Goal: Task Accomplishment & Management: Manage account settings

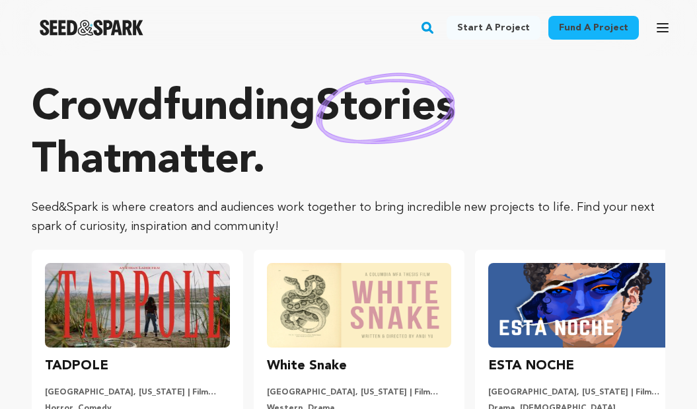
scroll to position [171, 0]
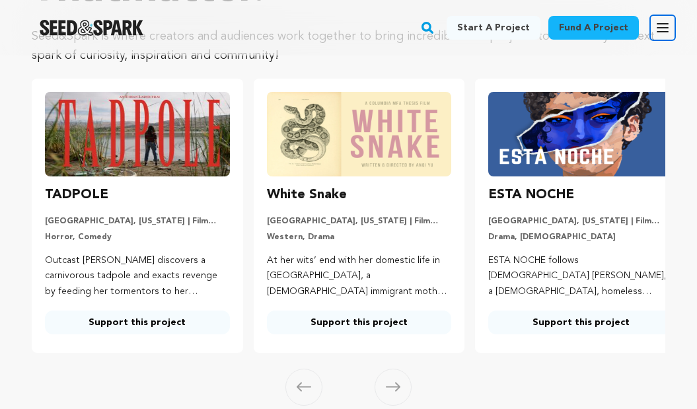
click at [651, 25] on button "Open main menu" at bounding box center [662, 28] width 26 height 26
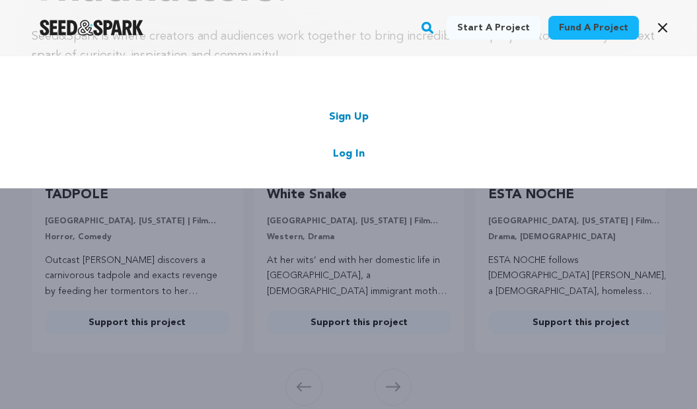
click at [348, 151] on link "Log In" at bounding box center [349, 154] width 32 height 16
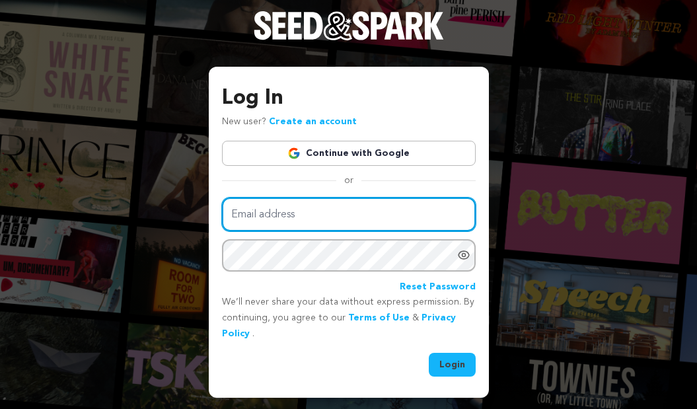
type input "musamajictv@gmail.com"
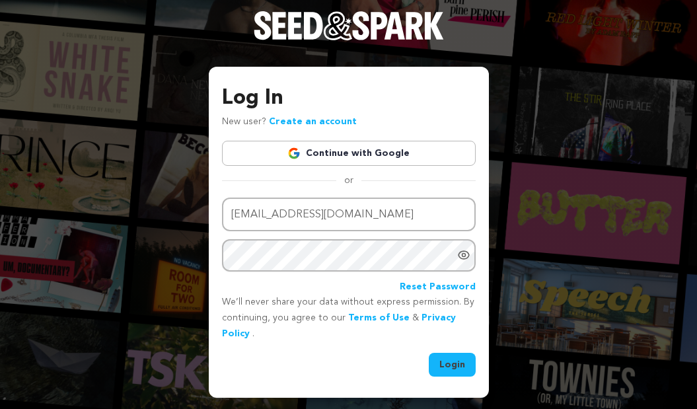
click at [460, 375] on button "Login" at bounding box center [452, 365] width 47 height 24
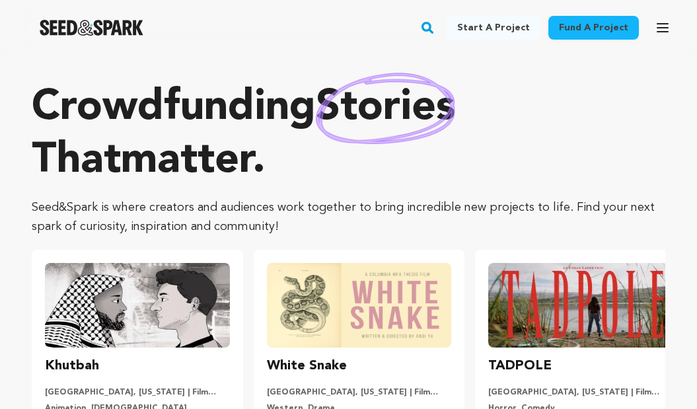
click at [499, 266] on ul "Khutbah Los Angeles, California | Film Short Animation, LGBTQ When one of his p…" at bounding box center [348, 387] width 633 height 274
click at [526, 182] on p "Crowdfunding stories that matter ." at bounding box center [348, 135] width 633 height 106
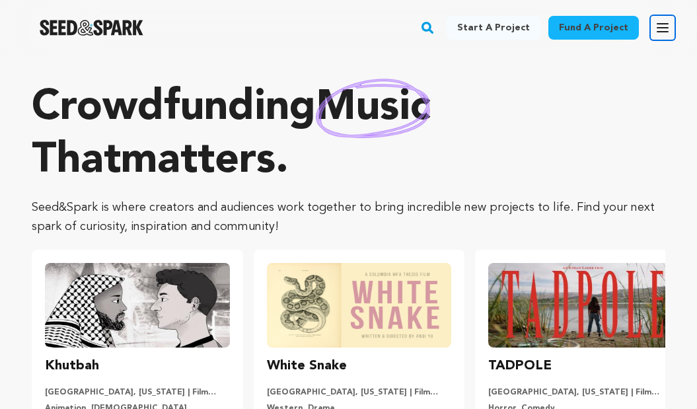
click at [655, 20] on icon "button" at bounding box center [663, 28] width 16 height 16
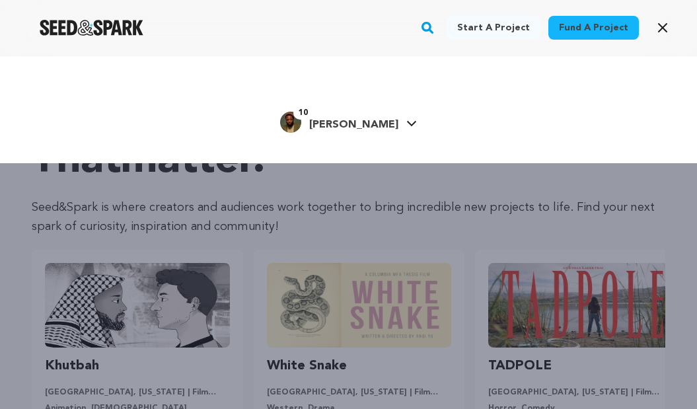
click at [371, 122] on span "[PERSON_NAME]" at bounding box center [353, 125] width 89 height 11
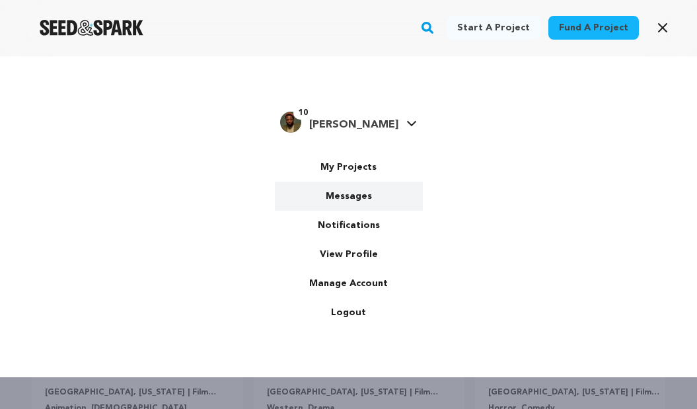
click at [341, 196] on link "Messages" at bounding box center [349, 196] width 148 height 29
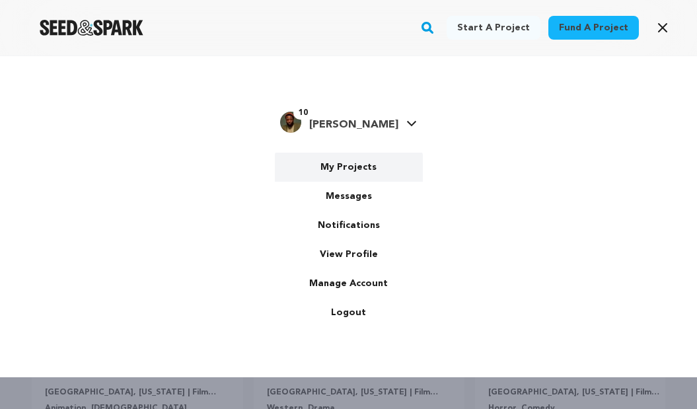
click at [347, 169] on link "My Projects" at bounding box center [349, 167] width 148 height 29
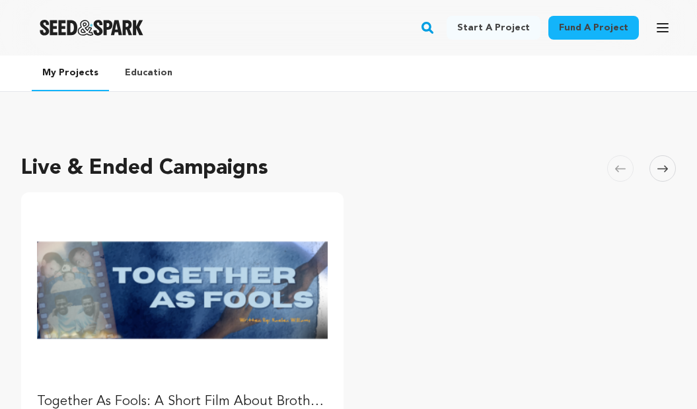
click at [282, 272] on img "Fund Together As Fools: A Short Film About Brotherhood" at bounding box center [182, 289] width 291 height 163
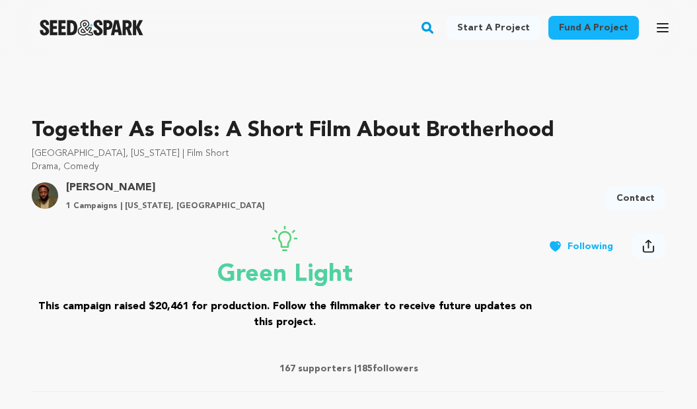
scroll to position [347, 0]
click at [668, 24] on icon "button" at bounding box center [662, 28] width 11 height 8
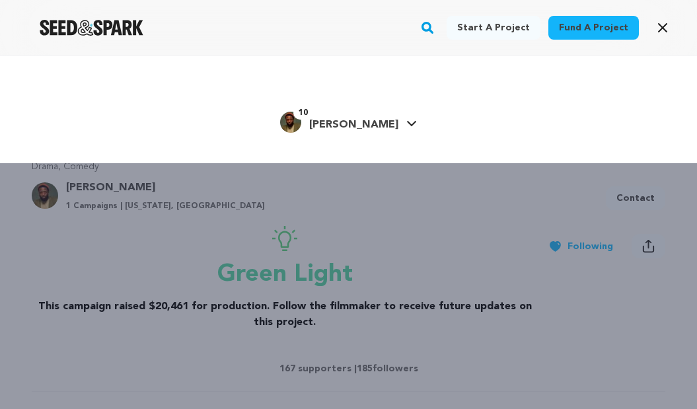
click at [332, 127] on span "[PERSON_NAME]" at bounding box center [353, 125] width 89 height 11
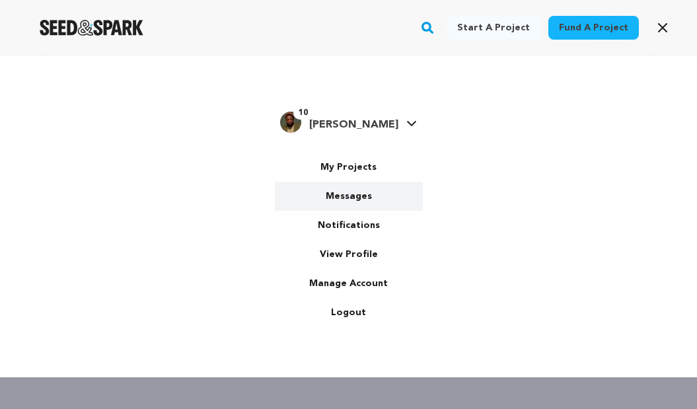
click at [346, 190] on link "Messages" at bounding box center [349, 196] width 148 height 29
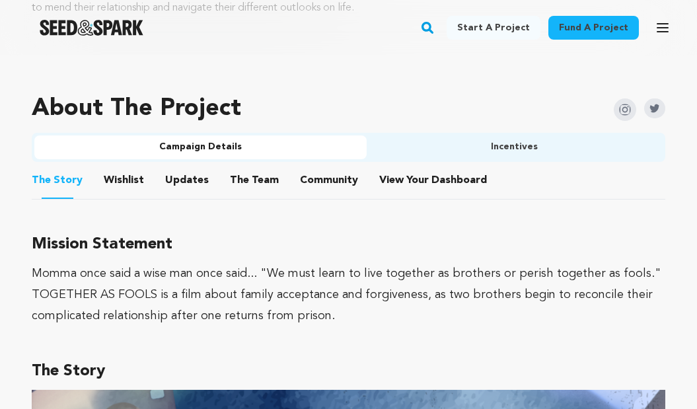
scroll to position [799, 0]
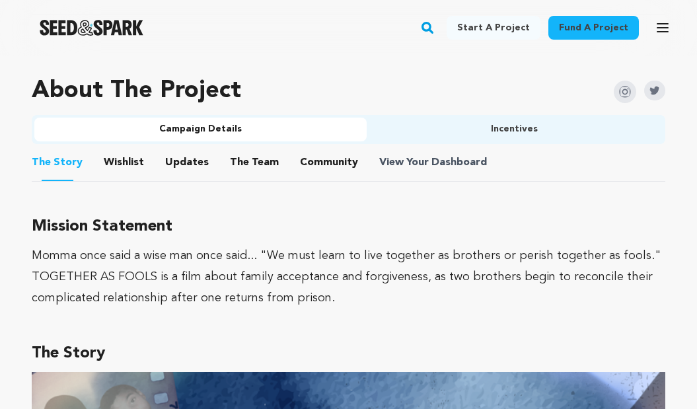
click at [433, 166] on span "Dashboard" at bounding box center [458, 163] width 55 height 16
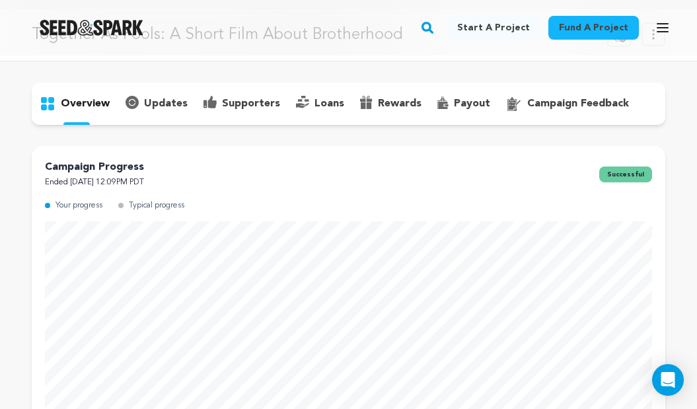
scroll to position [34, 0]
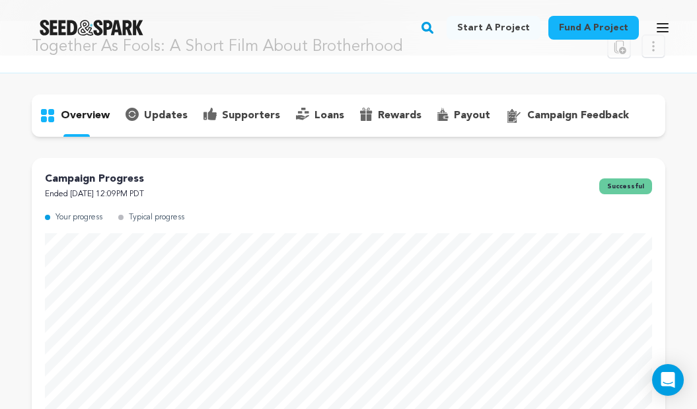
click at [264, 107] on div "supporters" at bounding box center [242, 115] width 92 height 21
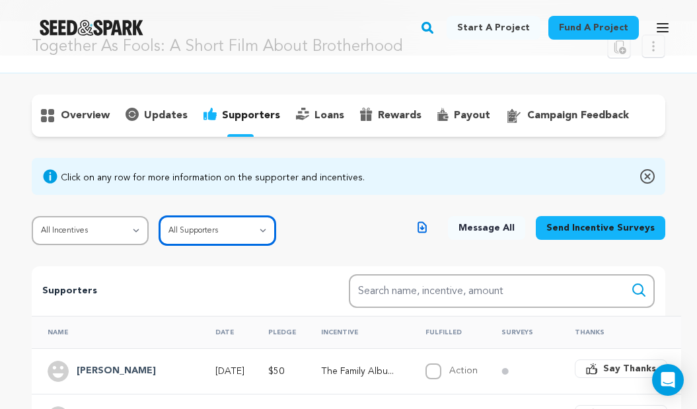
click at [253, 226] on select "All Supporters Survey not sent Survey incomplete Survey complete Incentive not …" at bounding box center [217, 230] width 117 height 29
select select "pledge_incomplete"
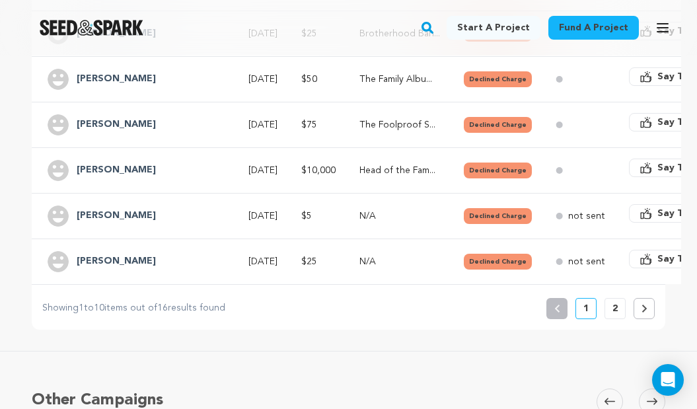
scroll to position [555, 0]
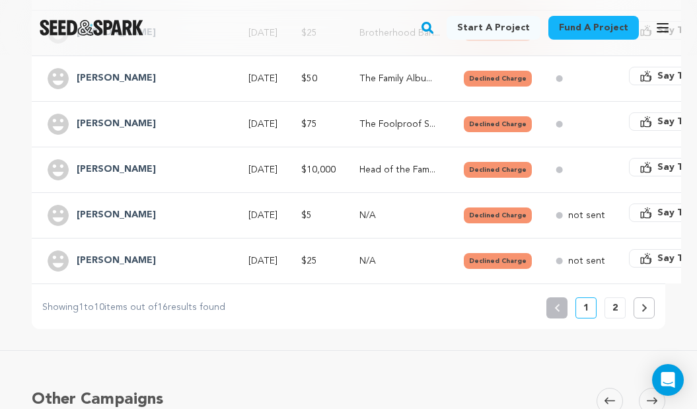
click at [612, 307] on p "2" at bounding box center [614, 307] width 5 height 13
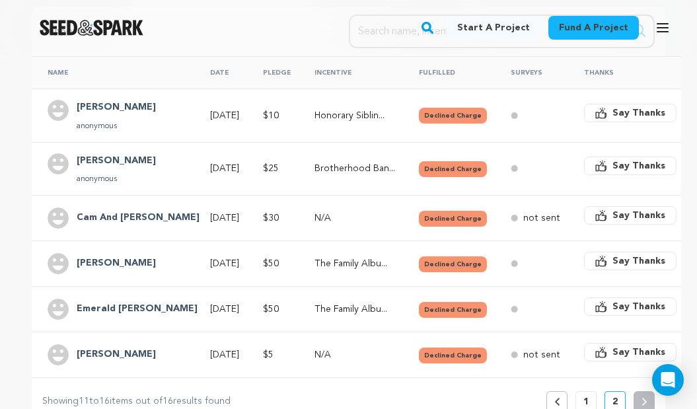
scroll to position [292, 0]
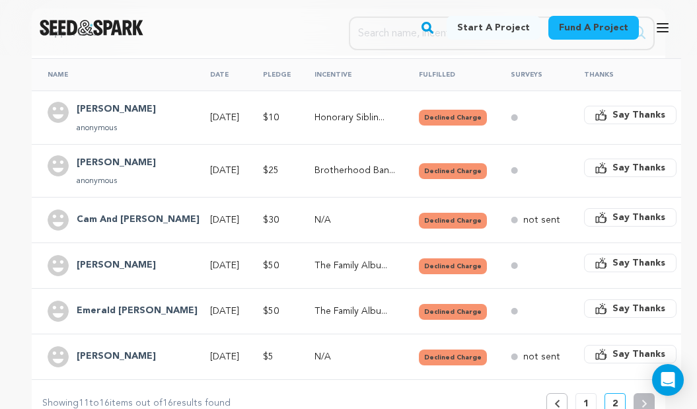
click at [89, 172] on div "Vanessa anonymous" at bounding box center [116, 171] width 95 height 32
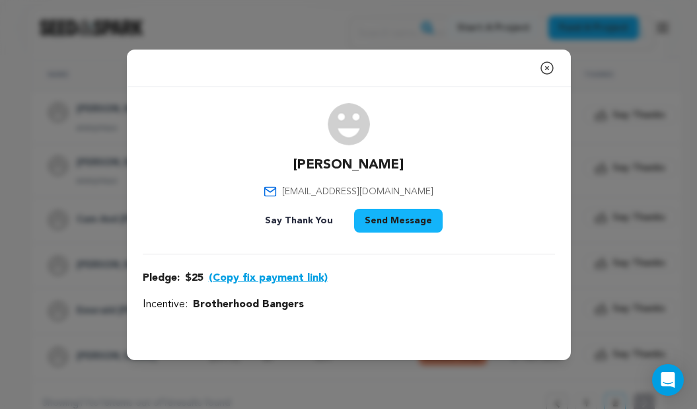
click at [552, 68] on icon "button" at bounding box center [547, 68] width 12 height 12
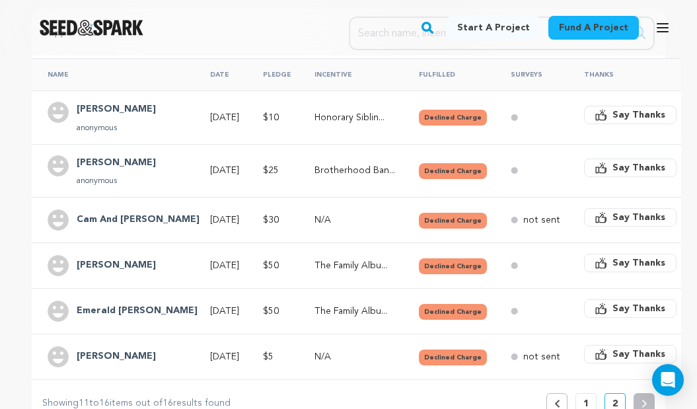
click at [314, 77] on th "Incentive" at bounding box center [351, 74] width 104 height 32
click at [142, 306] on h4 "Emerald Fleming" at bounding box center [137, 311] width 121 height 16
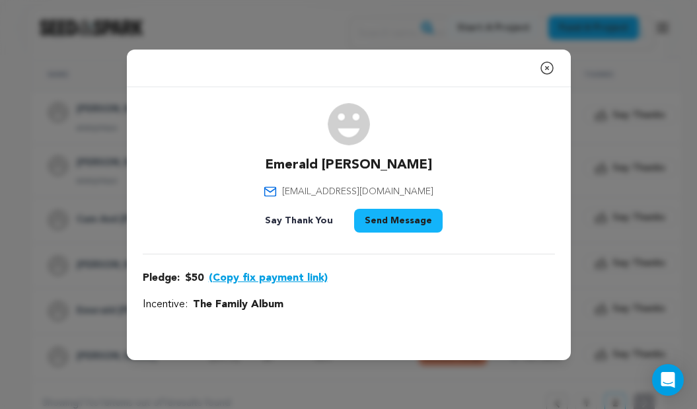
click at [558, 74] on div "Close modal" at bounding box center [349, 69] width 444 height 38
click at [543, 67] on icon "button" at bounding box center [547, 68] width 16 height 16
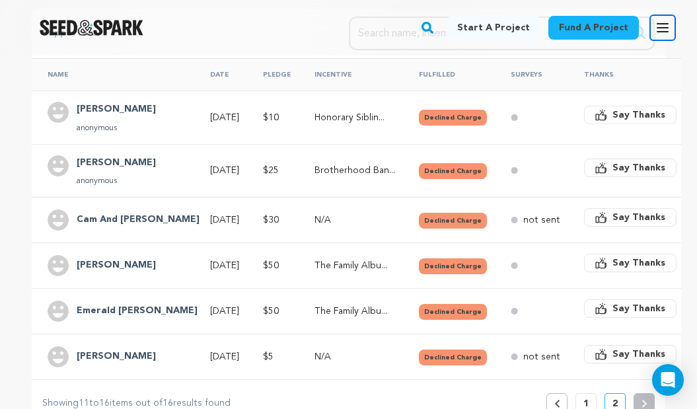
click at [668, 30] on icon "button" at bounding box center [663, 28] width 16 height 16
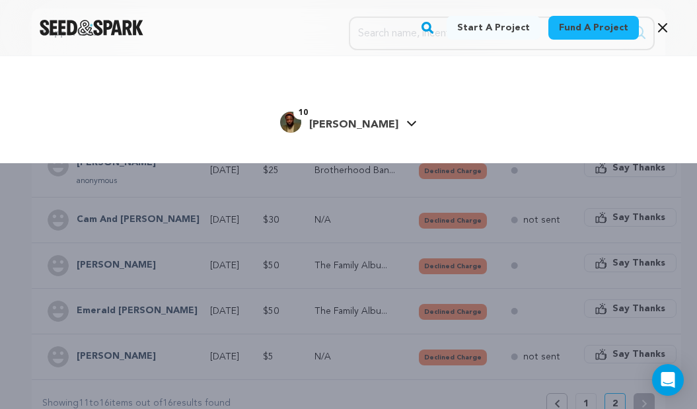
click at [359, 124] on span "[PERSON_NAME]" at bounding box center [353, 125] width 89 height 11
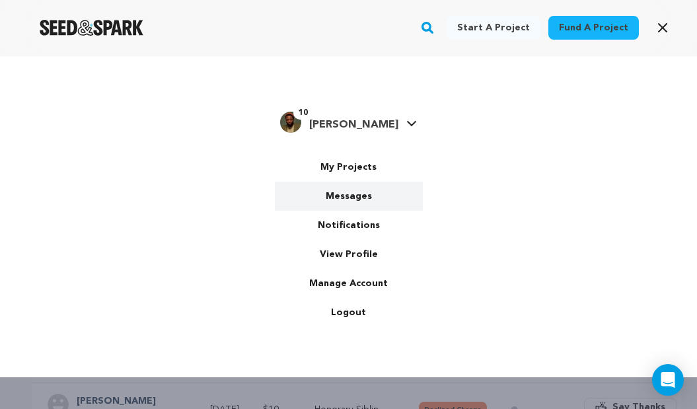
click at [347, 198] on link "Messages" at bounding box center [349, 196] width 148 height 29
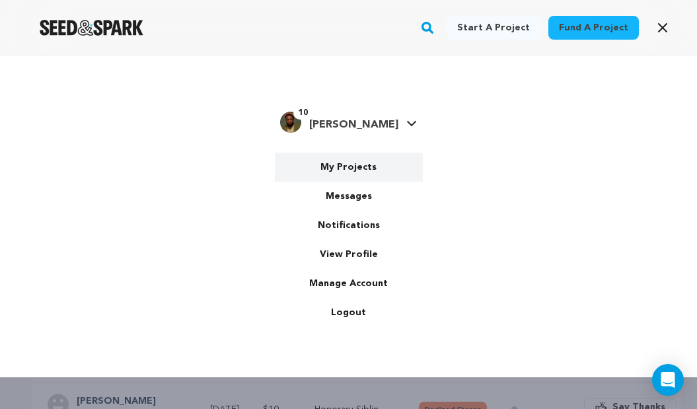
click at [348, 180] on link "My Projects" at bounding box center [349, 167] width 148 height 29
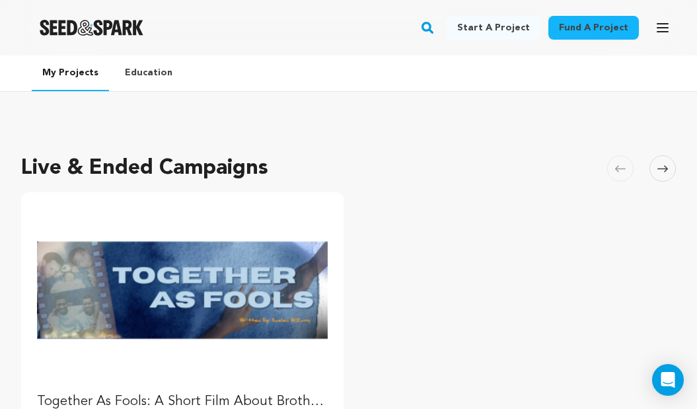
click at [276, 266] on img "Fund Together As Fools: A Short Film About Brotherhood" at bounding box center [182, 289] width 291 height 163
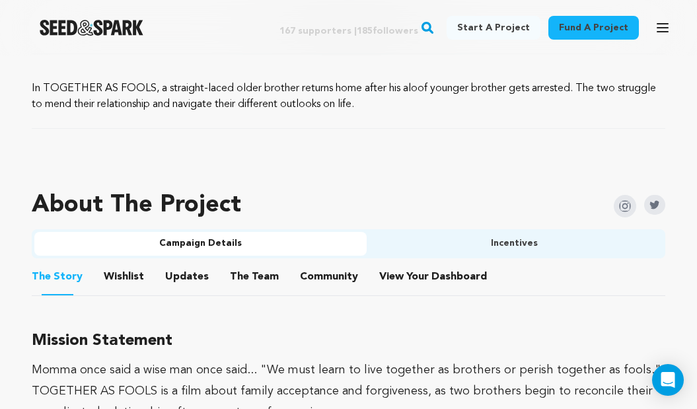
scroll to position [720, 0]
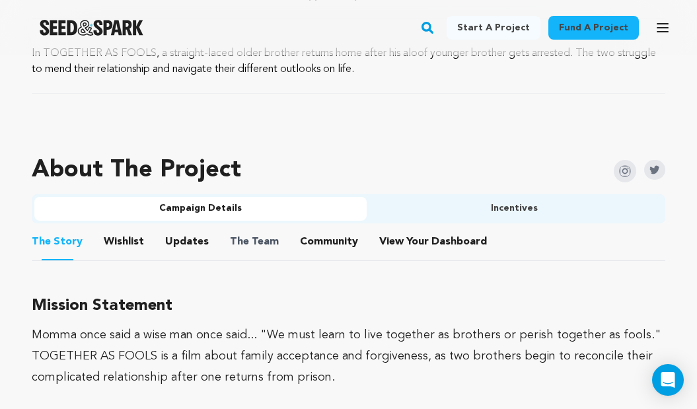
click at [230, 236] on span "The" at bounding box center [239, 242] width 19 height 16
click at [400, 214] on button "Incentives" at bounding box center [515, 209] width 297 height 24
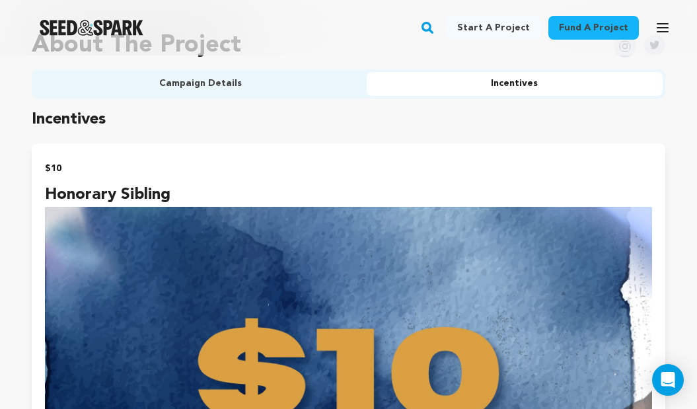
scroll to position [783, 0]
